Goal: Task Accomplishment & Management: Use online tool/utility

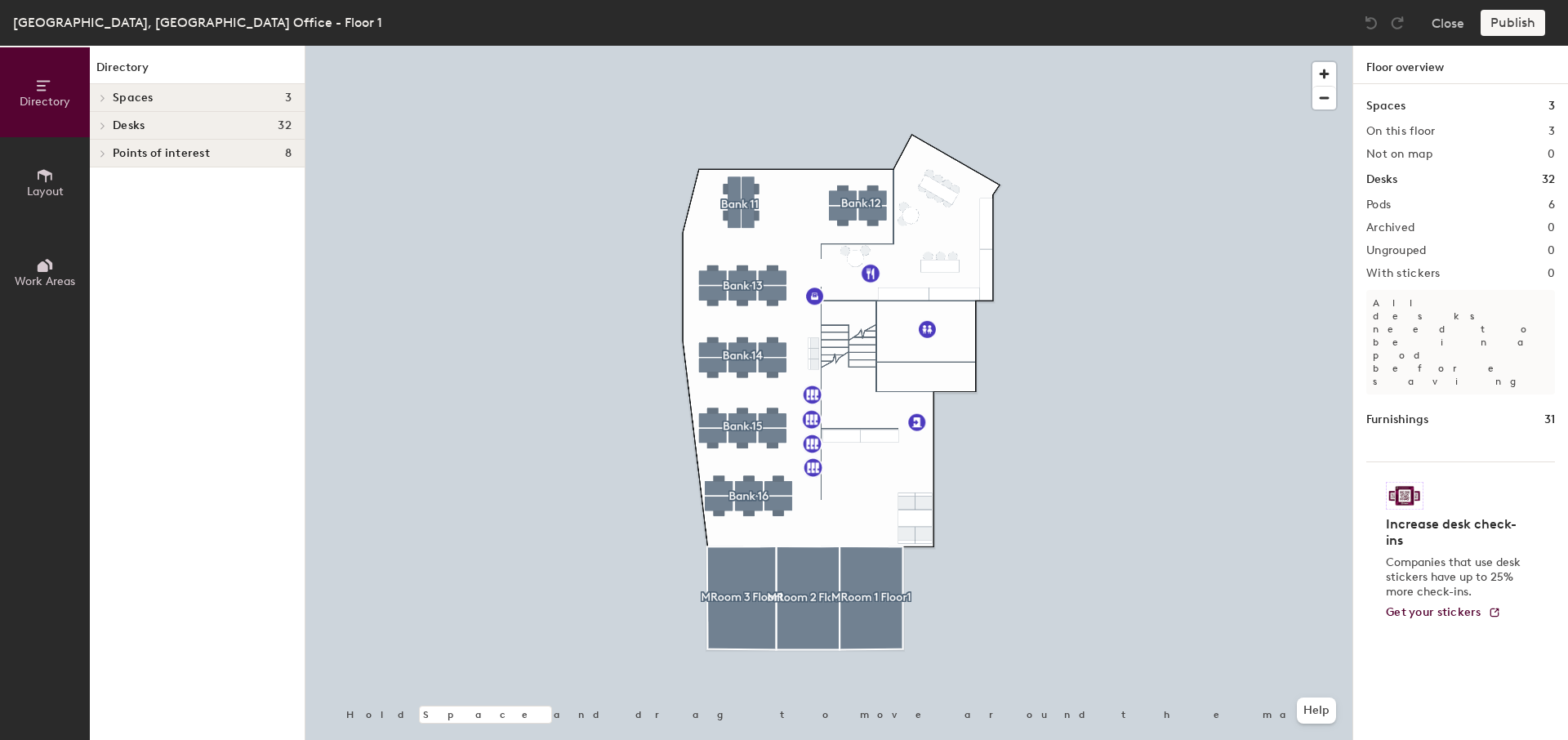
click at [48, 167] on icon at bounding box center [44, 175] width 18 height 18
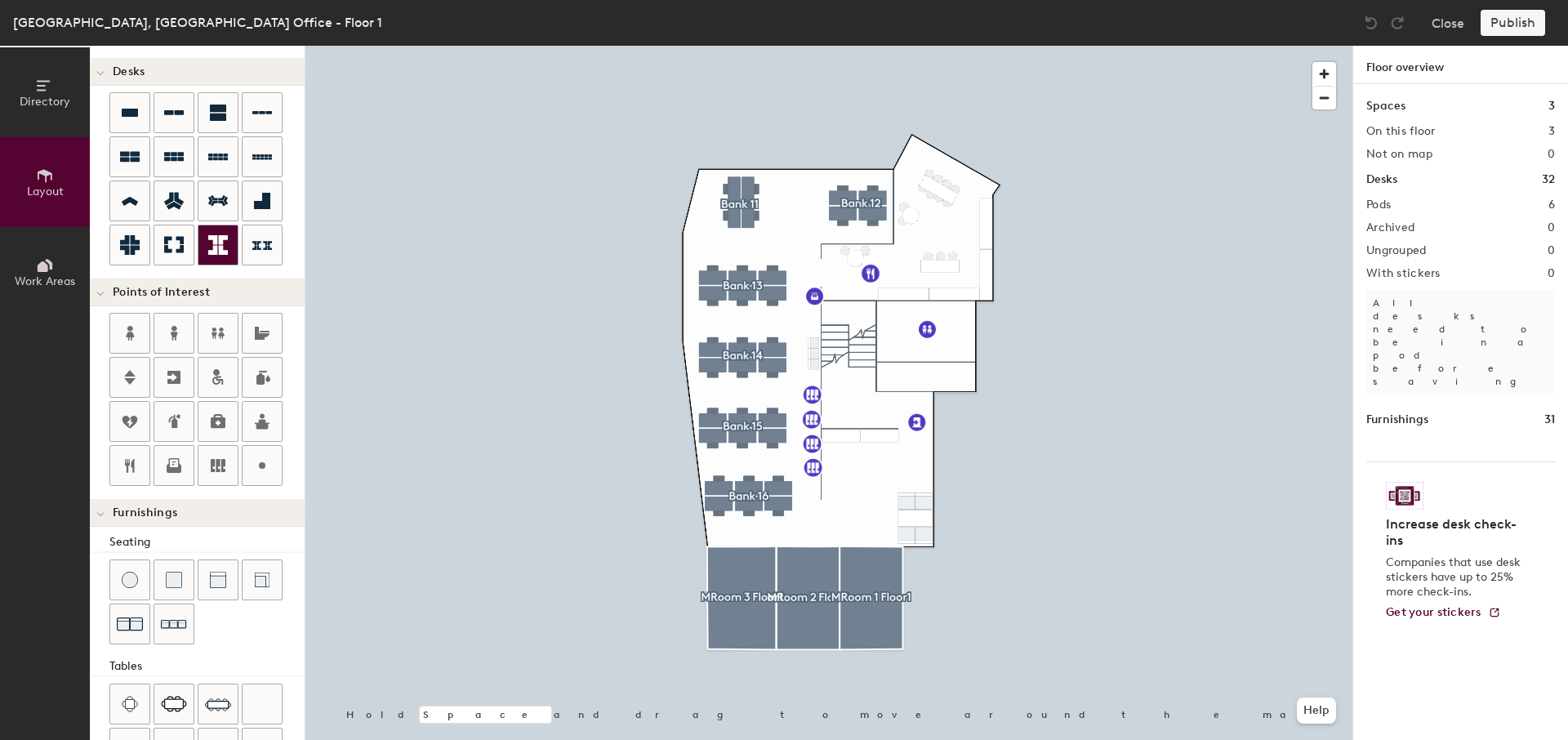
scroll to position [41, 0]
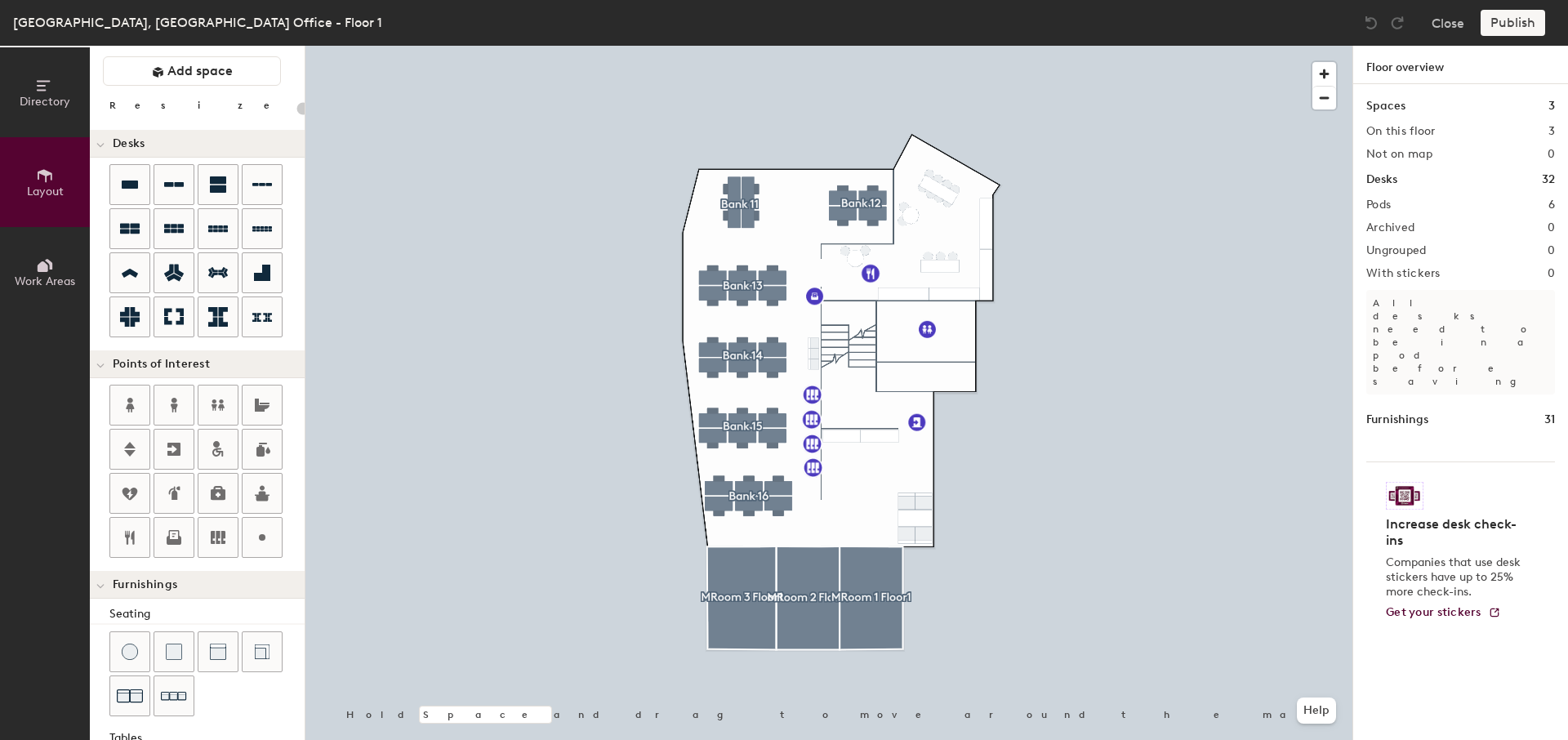
click at [790, 199] on div "Directory Layout Work Areas Layout Add space Resize Desks Points of Interest Fu…" at bounding box center [784, 393] width 1568 height 695
type input "180"
click at [1453, 22] on button "Close" at bounding box center [1448, 22] width 33 height 26
type input "20"
